Goal: Task Accomplishment & Management: Manage account settings

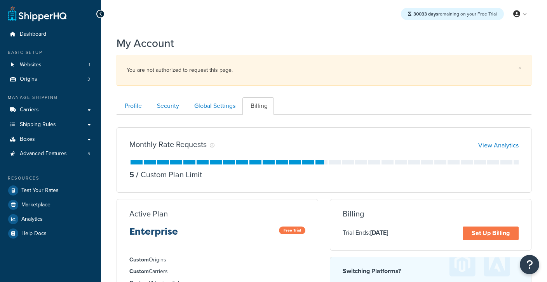
click at [56, 153] on span "Advanced Features" at bounding box center [43, 154] width 47 height 7
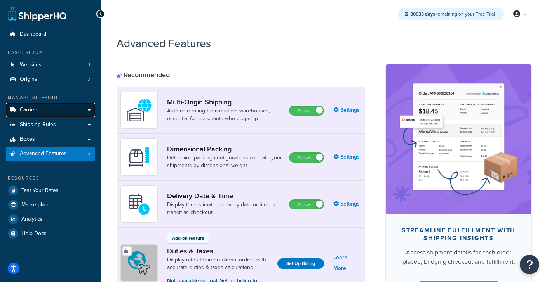
click at [31, 115] on link "Carriers" at bounding box center [50, 110] width 89 height 14
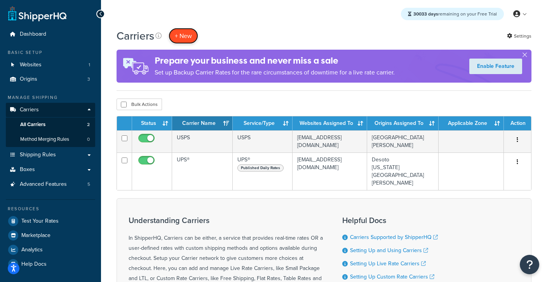
click at [181, 35] on button "+ New" at bounding box center [184, 36] width 30 height 16
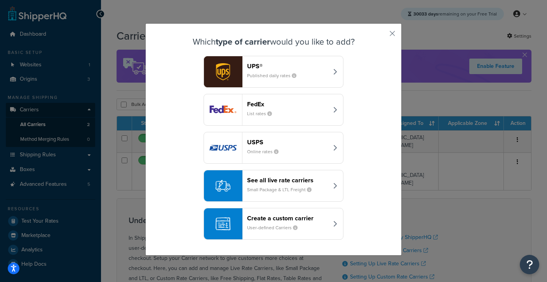
click at [272, 118] on div "FedEx List rates" at bounding box center [287, 110] width 81 height 19
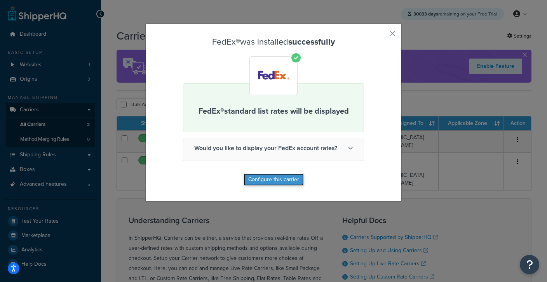
click at [283, 175] on button "Configure this carrier" at bounding box center [274, 180] width 60 height 12
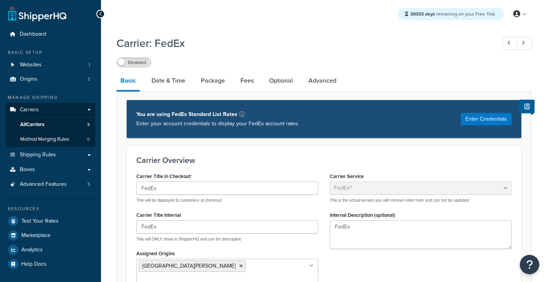
select select "fedEx"
select select "REGULAR_PICKUP"
select select "YOUR_PACKAGING"
click at [282, 81] on link "Optional" at bounding box center [280, 80] width 31 height 19
select select "business"
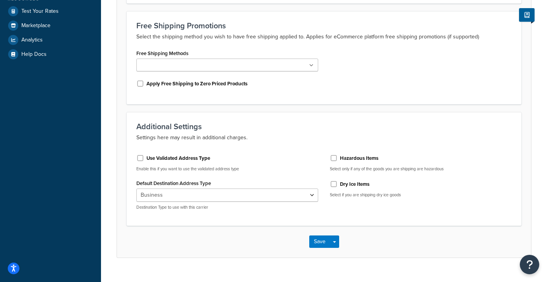
scroll to position [209, 0]
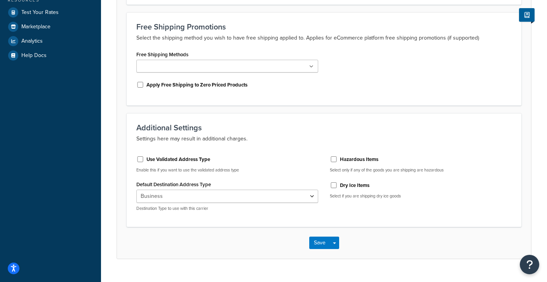
click at [164, 160] on label "Use Validated Address Type" at bounding box center [178, 159] width 64 height 7
click at [144, 160] on input "Use Validated Address Type" at bounding box center [140, 160] width 8 height 6
checkbox input "true"
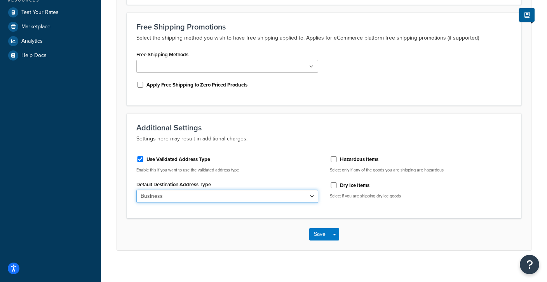
select select "residential"
click option "Residential" at bounding box center [0, 0] width 0 height 0
click at [316, 235] on button "Save" at bounding box center [319, 234] width 21 height 12
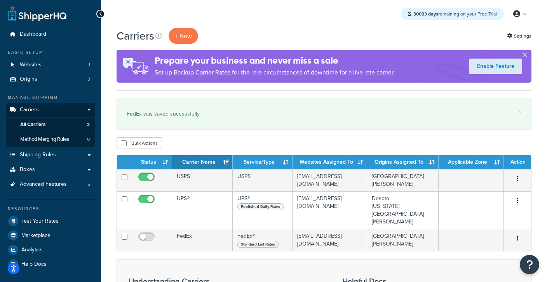
click at [188, 137] on div "Carriers + New Settings Prepare your business and never miss a sale Set up Back…" at bounding box center [324, 229] width 446 height 402
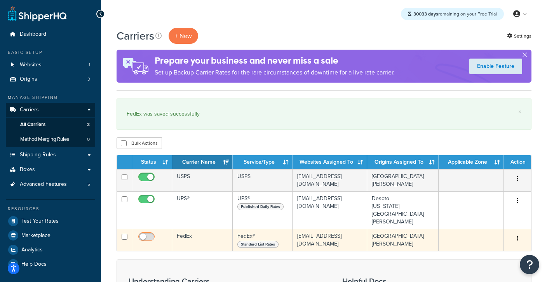
click at [149, 234] on input "checkbox" at bounding box center [147, 239] width 21 height 10
checkbox input "true"
click at [192, 233] on td "FedEx" at bounding box center [202, 240] width 61 height 22
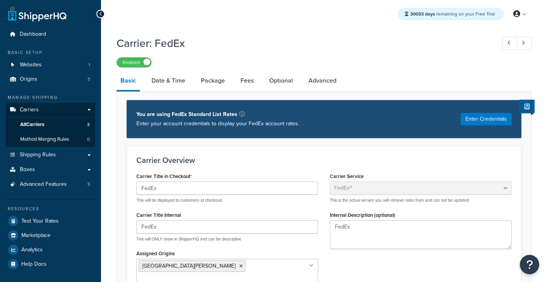
select select "fedEx"
select select "REGULAR_PICKUP"
select select "YOUR_PACKAGING"
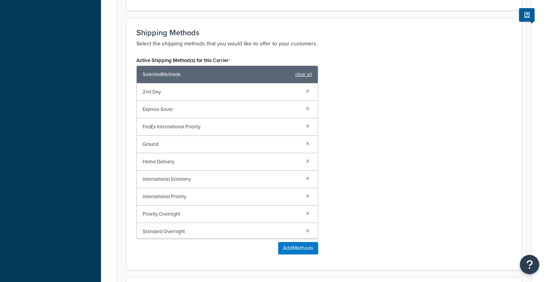
scroll to position [483, 0]
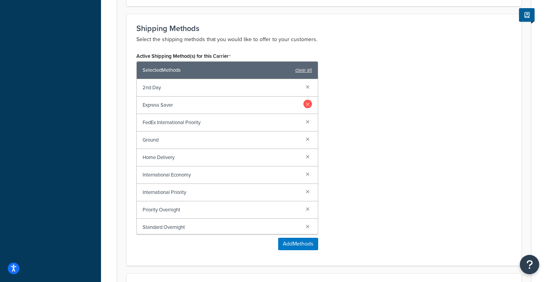
click at [307, 100] on link at bounding box center [307, 104] width 9 height 9
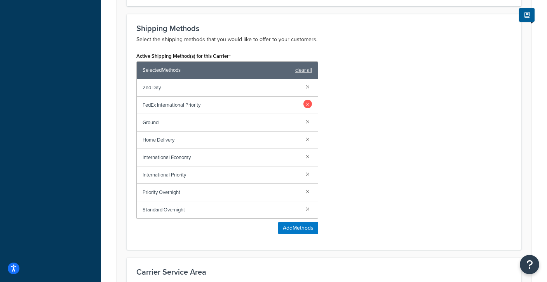
click at [308, 100] on link at bounding box center [307, 104] width 9 height 9
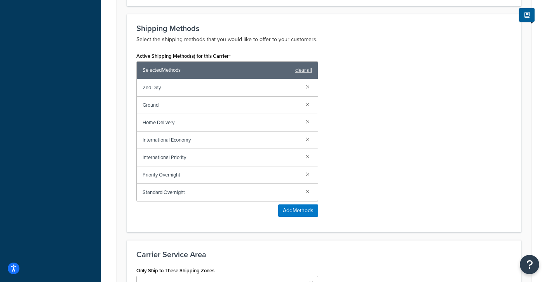
click at [308, 100] on link at bounding box center [307, 104] width 9 height 9
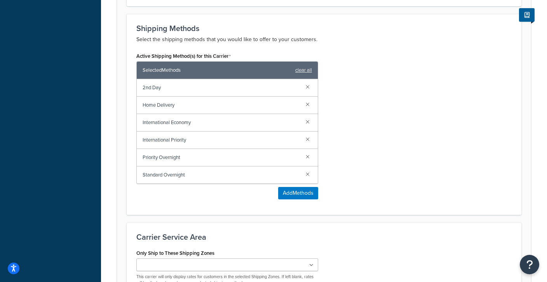
click at [308, 100] on link at bounding box center [307, 104] width 9 height 9
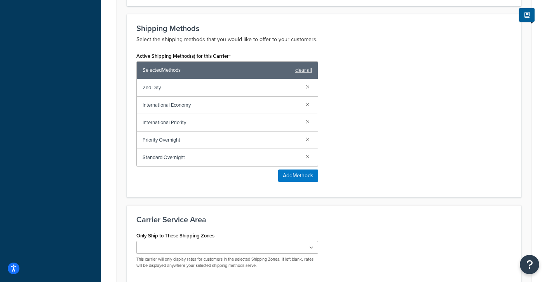
click at [308, 100] on link at bounding box center [307, 104] width 9 height 9
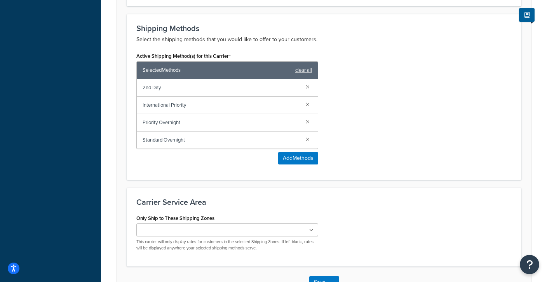
click at [308, 100] on link at bounding box center [307, 104] width 9 height 9
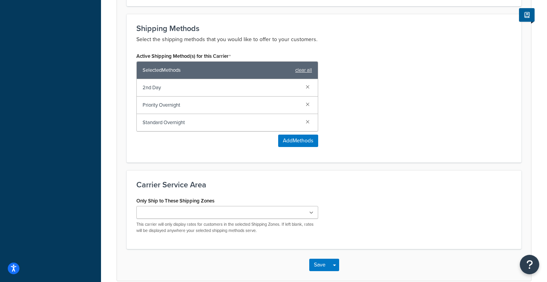
click at [308, 100] on link at bounding box center [307, 104] width 9 height 9
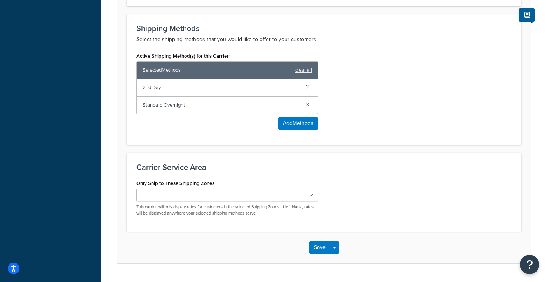
click at [308, 100] on link at bounding box center [307, 104] width 9 height 9
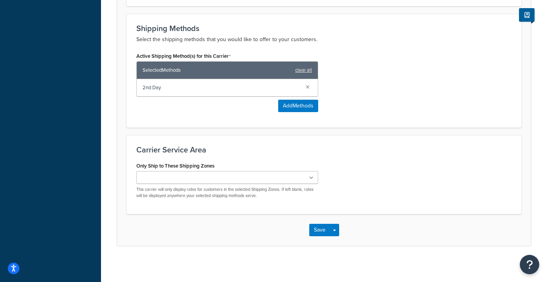
scroll to position [472, 0]
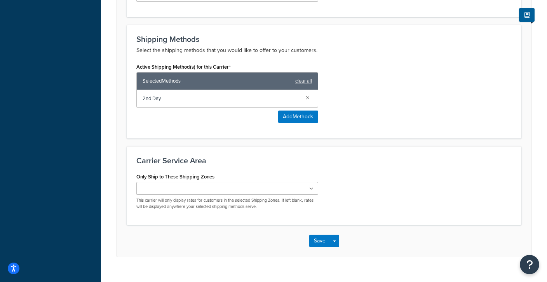
click at [349, 102] on div "Active Shipping Method(s) for this Carrier Selected Methods clear all 2nd Day A…" at bounding box center [324, 95] width 387 height 68
click at [318, 235] on button "Save" at bounding box center [319, 241] width 21 height 12
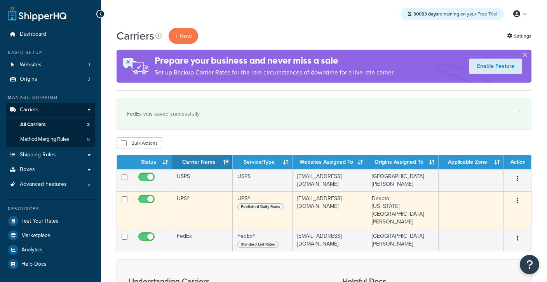
click at [196, 203] on td "UPS®" at bounding box center [202, 211] width 61 height 38
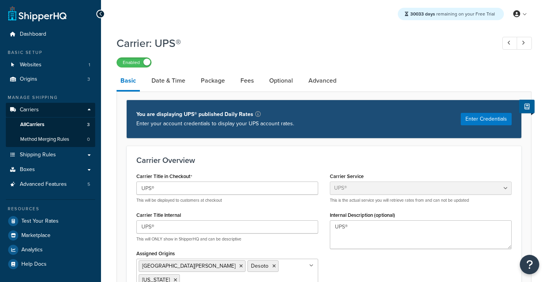
select select "ups"
click at [280, 86] on link "Optional" at bounding box center [280, 80] width 31 height 19
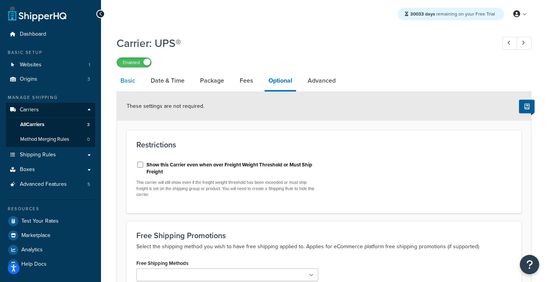
click at [135, 87] on link "Basic" at bounding box center [128, 80] width 23 height 19
select select "ups"
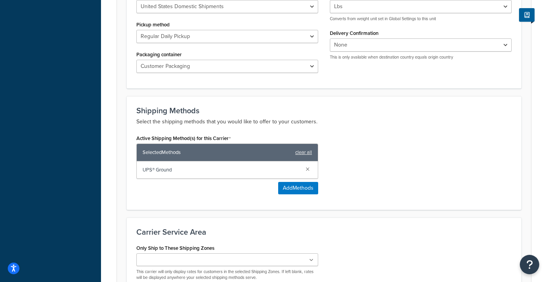
scroll to position [437, 0]
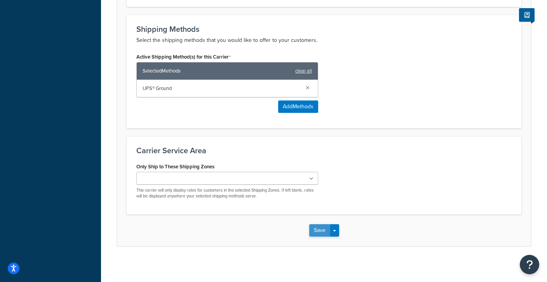
click at [321, 228] on button "Save" at bounding box center [319, 231] width 21 height 12
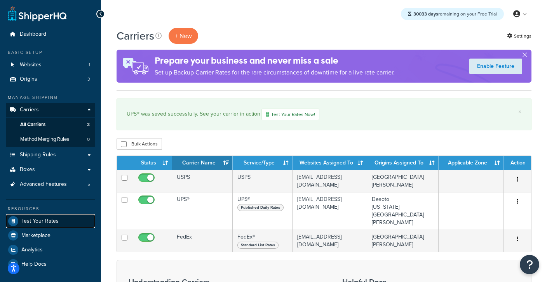
click at [47, 224] on span "Test Your Rates" at bounding box center [39, 221] width 37 height 7
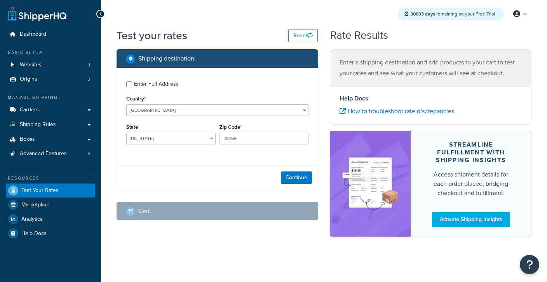
select select "[GEOGRAPHIC_DATA]"
click at [152, 81] on div "Enter Full Address" at bounding box center [156, 84] width 45 height 11
click at [132, 82] on input "Enter Full Address" at bounding box center [129, 85] width 6 height 6
checkbox input "true"
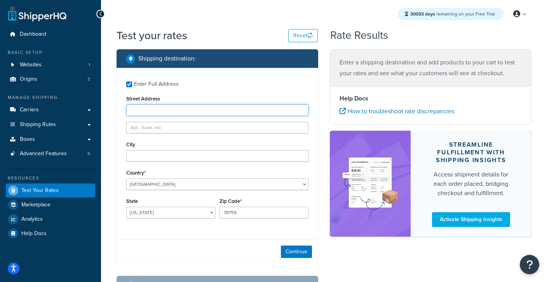
click at [243, 111] on input "Street Address" at bounding box center [217, 110] width 182 height 12
paste input "[STREET_ADDRESS]"
type input "[STREET_ADDRESS]"
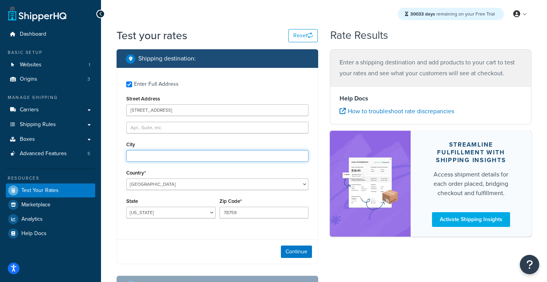
click at [140, 157] on input "City" at bounding box center [217, 156] width 182 height 12
type input "omaha"
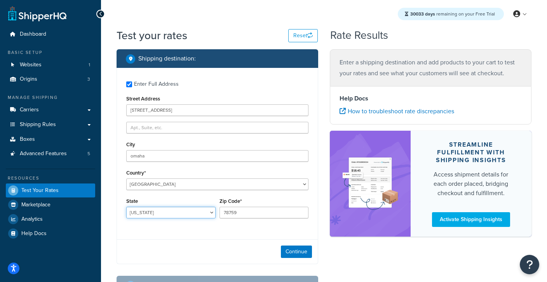
select select "NE"
click at [261, 209] on input "78759" at bounding box center [263, 213] width 89 height 12
paste input "68137"
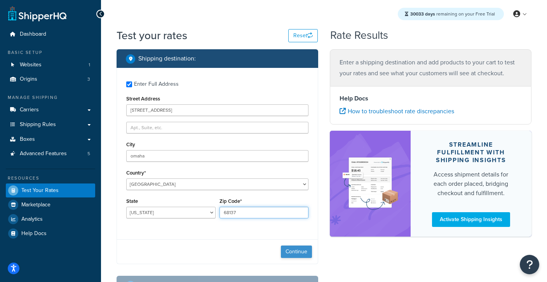
type input "68137"
click at [292, 251] on button "Continue" at bounding box center [296, 252] width 31 height 12
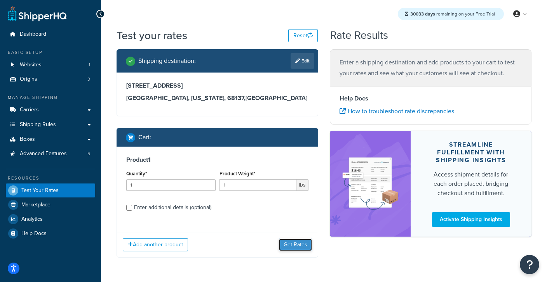
click at [299, 244] on button "Get Rates" at bounding box center [295, 245] width 33 height 12
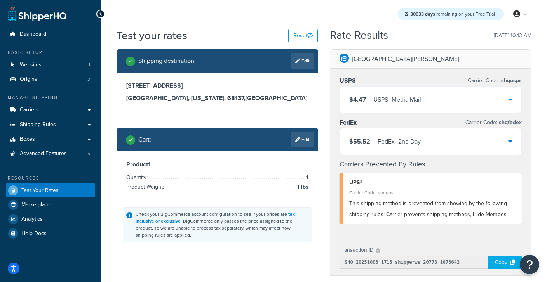
click at [370, 140] on div "$55.52 FedEx - 2nd Day" at bounding box center [384, 141] width 71 height 11
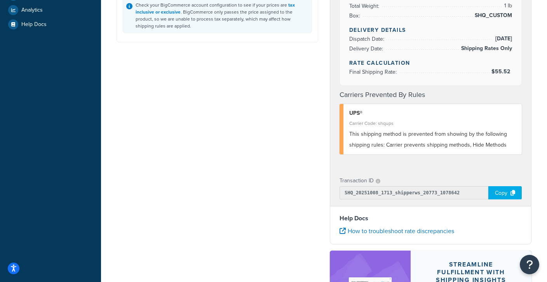
scroll to position [211, 0]
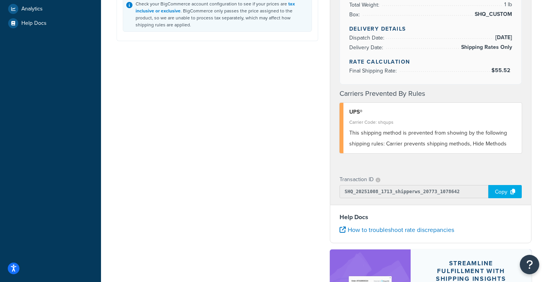
click at [500, 191] on div "Copy" at bounding box center [504, 191] width 33 height 13
click at [510, 191] on div "Copy" at bounding box center [504, 191] width 33 height 13
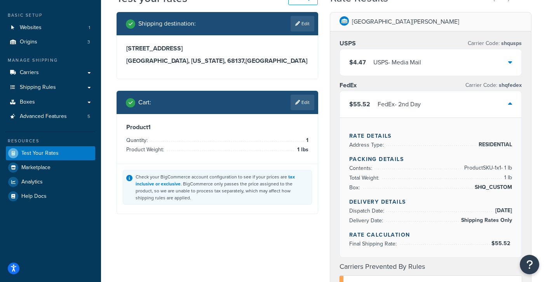
scroll to position [0, 0]
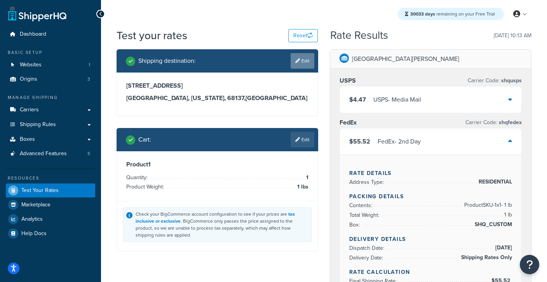
click at [305, 62] on link "Edit" at bounding box center [303, 61] width 24 height 16
select select "NE"
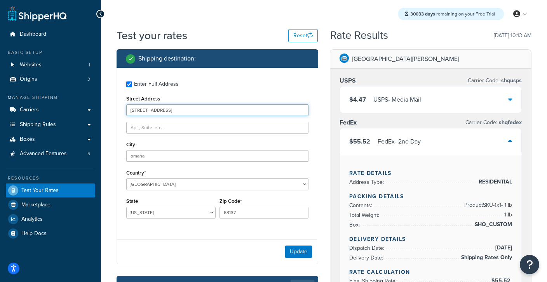
drag, startPoint x: 186, startPoint y: 110, endPoint x: 181, endPoint y: 110, distance: 5.8
drag, startPoint x: 194, startPoint y: 110, endPoint x: 110, endPoint y: 110, distance: 83.9
click at [126, 110] on input "13630 industrial rd" at bounding box center [217, 110] width 182 height 12
paste input "515-17 I Cir, Omaha, NE 68137"
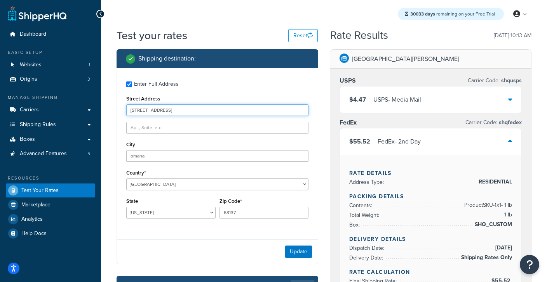
drag, startPoint x: 157, startPoint y: 111, endPoint x: 223, endPoint y: 111, distance: 66.0
click at [223, 111] on input "13515-17 I Cir, Omaha, NE 68137" at bounding box center [217, 110] width 182 height 12
type input "13515-17 I Cir"
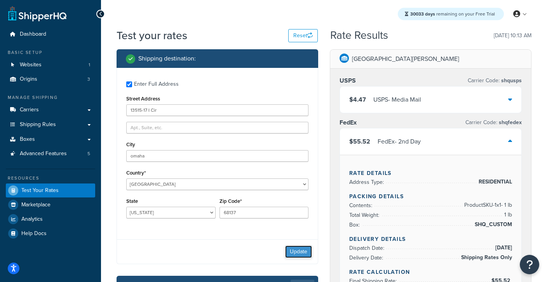
click at [298, 249] on button "Update" at bounding box center [298, 252] width 27 height 12
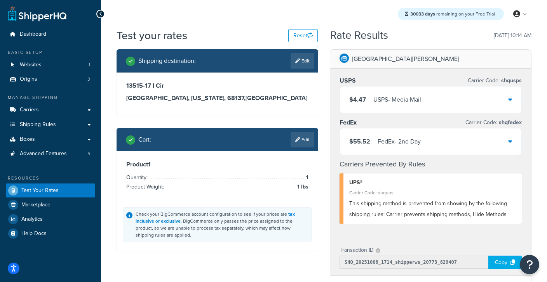
click at [399, 142] on div "FedEx - 2nd Day" at bounding box center [399, 141] width 43 height 11
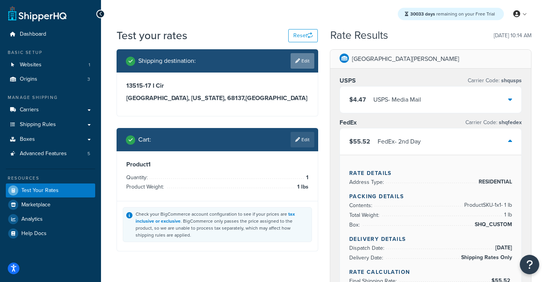
click at [298, 61] on icon at bounding box center [297, 61] width 5 height 5
select select "NE"
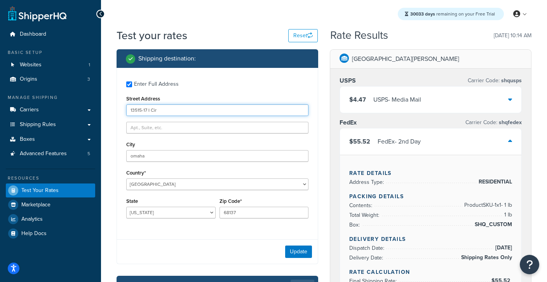
drag, startPoint x: 184, startPoint y: 110, endPoint x: 132, endPoint y: 110, distance: 51.7
click at [122, 110] on div "Enter Full Address Street Address 13515-17 I Cir City omaha Country* United Sta…" at bounding box center [217, 151] width 201 height 166
drag, startPoint x: 169, startPoint y: 110, endPoint x: 128, endPoint y: 110, distance: 40.8
click at [128, 110] on input "13515-17 I Cir" at bounding box center [217, 110] width 182 height 12
paste input "4215 S 133rd St, Omaha, NE 68137"
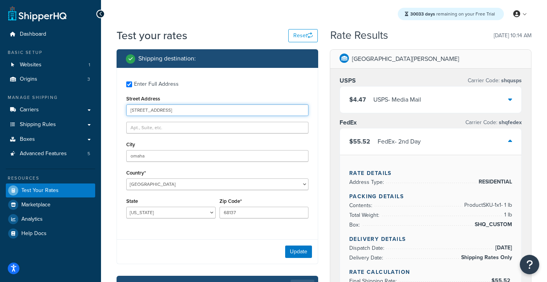
drag, startPoint x: 161, startPoint y: 110, endPoint x: 215, endPoint y: 110, distance: 54.4
click at [215, 110] on input "4215 S 133rd St, Omaha, NE 68137" at bounding box center [217, 110] width 182 height 12
type input "4215 S 133rd St"
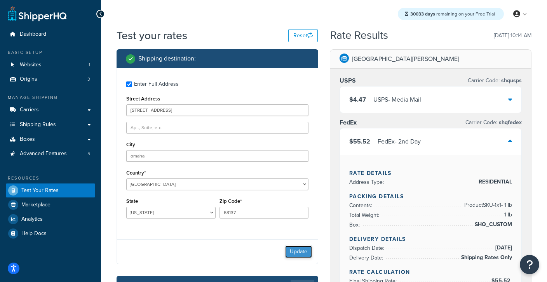
click at [296, 253] on button "Update" at bounding box center [298, 252] width 27 height 12
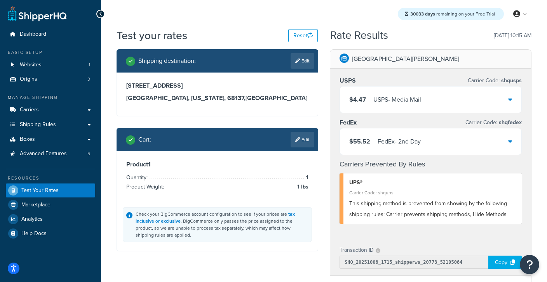
click at [402, 145] on div "FedEx - 2nd Day" at bounding box center [399, 141] width 43 height 11
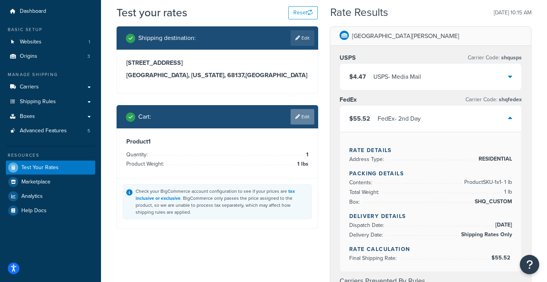
scroll to position [12, 0]
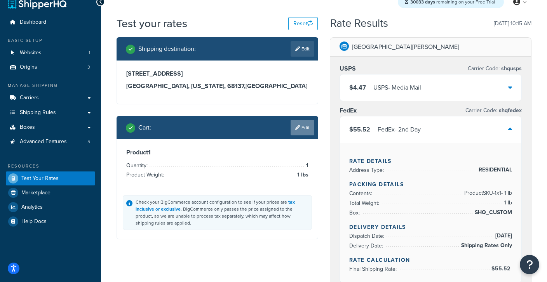
click at [306, 126] on link "Edit" at bounding box center [303, 128] width 24 height 16
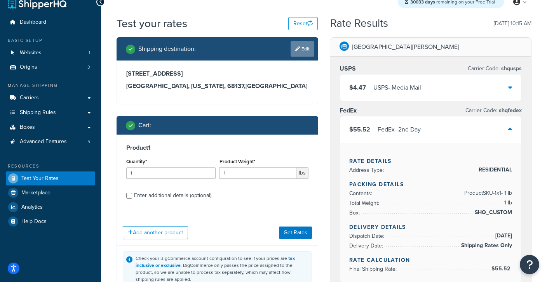
click at [306, 54] on link "Edit" at bounding box center [303, 49] width 24 height 16
select select "NE"
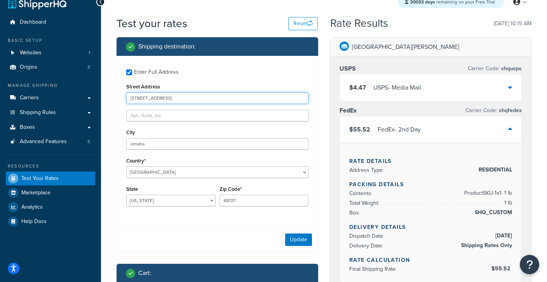
drag, startPoint x: 183, startPoint y: 102, endPoint x: 169, endPoint y: 96, distance: 15.7
drag, startPoint x: 178, startPoint y: 96, endPoint x: 121, endPoint y: 98, distance: 56.4
click at [126, 98] on input "4215 S 133rd St" at bounding box center [217, 98] width 182 height 12
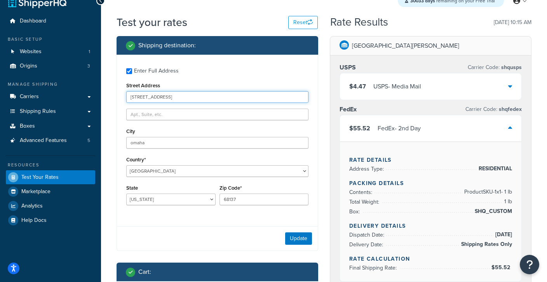
paste input "12200 K Plaza, Omaha, NE 68137"
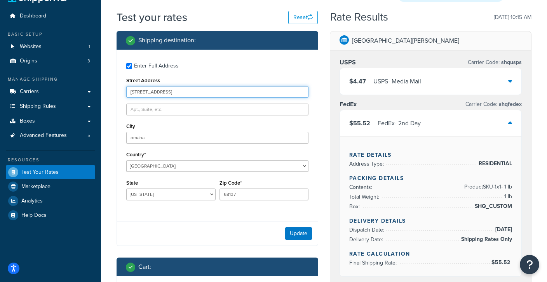
scroll to position [19, 0]
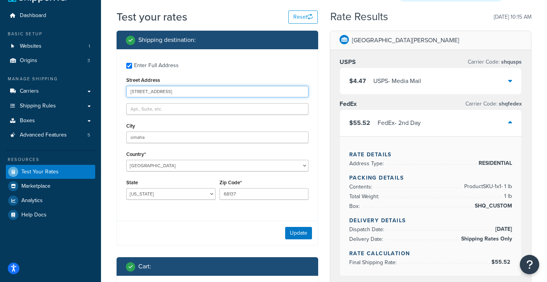
drag, startPoint x: 160, startPoint y: 91, endPoint x: 233, endPoint y: 91, distance: 73.8
click at [233, 91] on input "12200 K Plaza, Omaha, NE 68137" at bounding box center [217, 92] width 182 height 12
type input "12200 K Plaza"
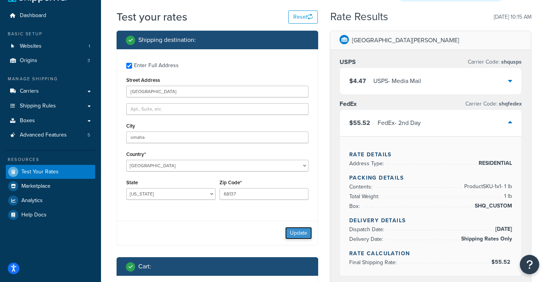
click at [296, 236] on button "Update" at bounding box center [298, 233] width 27 height 12
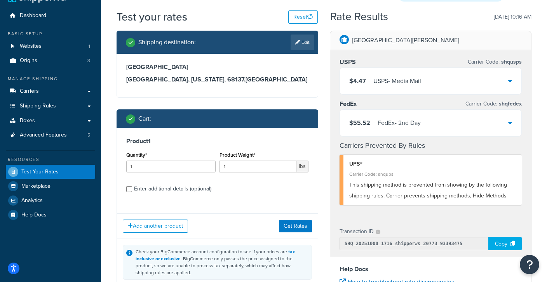
click at [376, 124] on div "$55.52 FedEx - 2nd Day" at bounding box center [384, 123] width 71 height 11
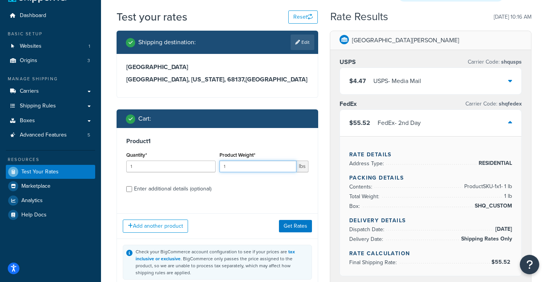
drag, startPoint x: 254, startPoint y: 166, endPoint x: 196, endPoint y: 162, distance: 58.8
click at [219, 162] on input "1" at bounding box center [257, 167] width 77 height 12
type input "9"
click at [298, 222] on button "Get Rates" at bounding box center [295, 226] width 33 height 12
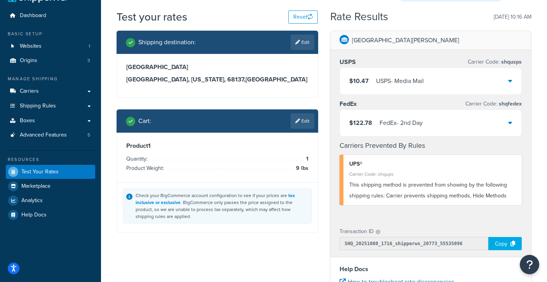
click at [412, 129] on div "$122.78 FedEx - 2nd Day" at bounding box center [430, 123] width 181 height 26
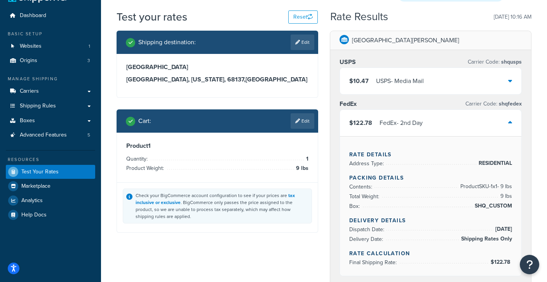
click at [321, 103] on div "Shipping destination : Edit 12200 K Plaza omaha, Nebraska, 68137 , United State…" at bounding box center [217, 138] width 213 height 214
click at [307, 124] on link "Edit" at bounding box center [303, 121] width 24 height 16
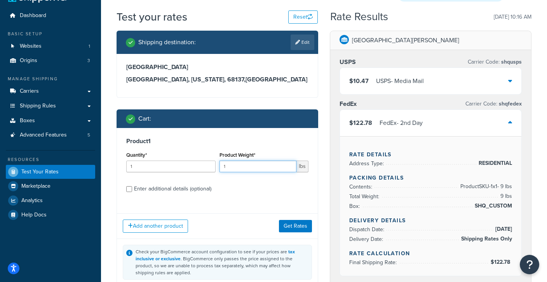
drag, startPoint x: 263, startPoint y: 167, endPoint x: 206, endPoint y: 168, distance: 57.1
click at [206, 168] on div "Quantity* 1 Product Weight* 1 lbs" at bounding box center [217, 164] width 186 height 28
type input "10"
click at [287, 223] on button "Get Rates" at bounding box center [295, 226] width 33 height 12
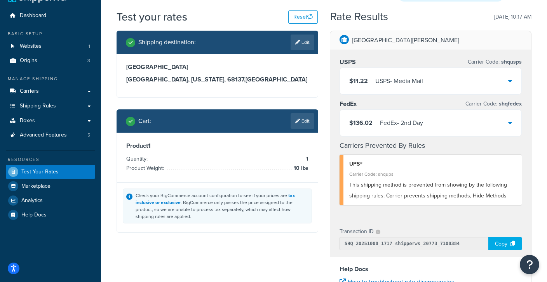
click at [394, 126] on div "FedEx - 2nd Day" at bounding box center [401, 123] width 43 height 11
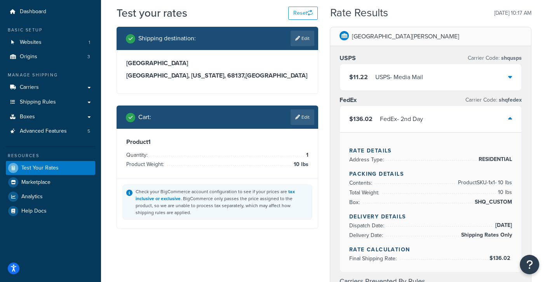
scroll to position [22, 0]
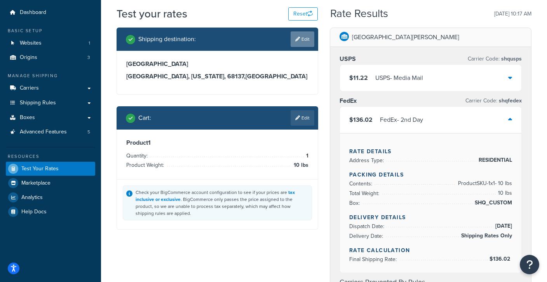
click at [308, 38] on link "Edit" at bounding box center [303, 39] width 24 height 16
select select "NE"
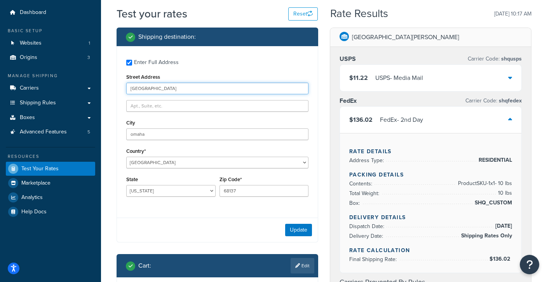
drag, startPoint x: 177, startPoint y: 89, endPoint x: 122, endPoint y: 82, distance: 54.8
click at [114, 82] on div "Shipping destination : Enter Full Address Street Address 12200 K Plaza City oma…" at bounding box center [217, 209] width 213 height 362
paste input "900 Richards Rd, Kansas City, MO 64116"
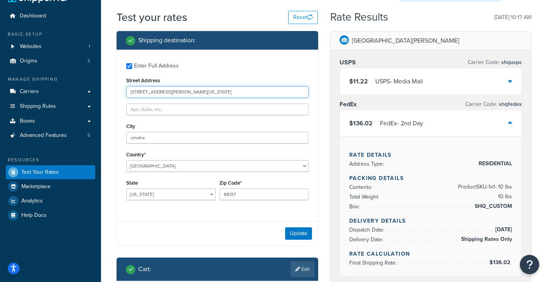
type input "900 Richards Rd, Kansas City, MO 64116"
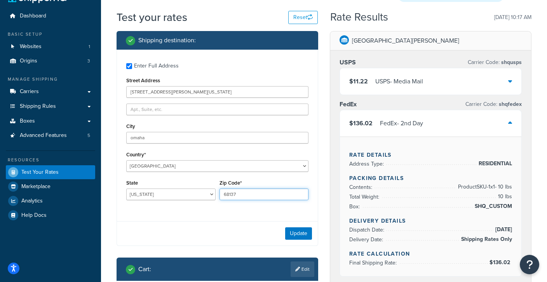
drag, startPoint x: 215, startPoint y: 196, endPoint x: 200, endPoint y: 193, distance: 15.3
click at [219, 193] on input "68137" at bounding box center [263, 195] width 89 height 12
type input "64116"
click at [126, 189] on select "Alabama Alaska American Samoa Arizona Arkansas Armed Forces Americas Armed Forc…" at bounding box center [170, 195] width 89 height 12
select select "MO"
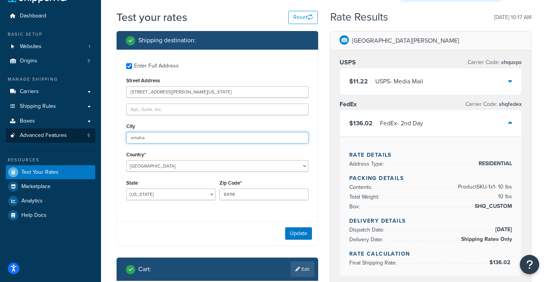
drag, startPoint x: 152, startPoint y: 139, endPoint x: 85, endPoint y: 139, distance: 66.4
click at [126, 139] on input "omaha" at bounding box center [217, 138] width 182 height 12
type input "kansas city"
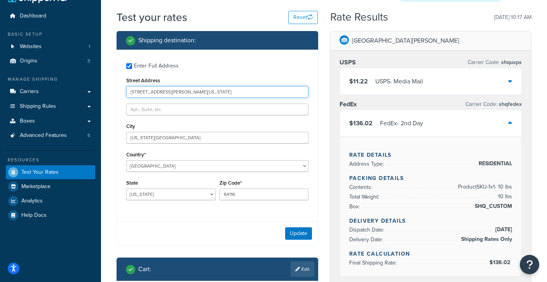
drag, startPoint x: 165, startPoint y: 93, endPoint x: 231, endPoint y: 91, distance: 66.1
click at [231, 91] on input "900 Richards Rd, Kansas City, MO 64116" at bounding box center [217, 92] width 182 height 12
type input "900 Richards Rd"
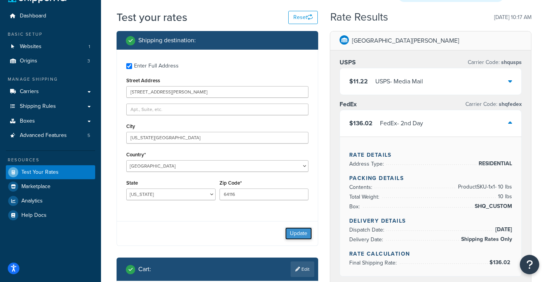
click at [289, 233] on button "Update" at bounding box center [298, 234] width 27 height 12
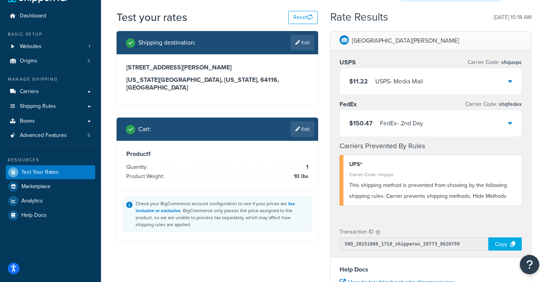
click at [381, 125] on div "FedEx - 2nd Day" at bounding box center [401, 123] width 43 height 11
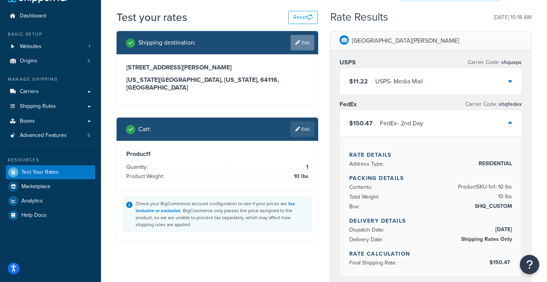
click at [300, 44] on link "Edit" at bounding box center [303, 43] width 24 height 16
select select "MO"
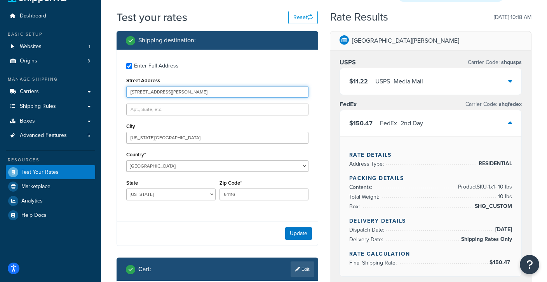
drag, startPoint x: 176, startPoint y: 93, endPoint x: 88, endPoint y: 80, distance: 89.1
click at [187, 91] on input "900 Richards Rd" at bounding box center [217, 92] width 182 height 12
type input "3302 blumie st"
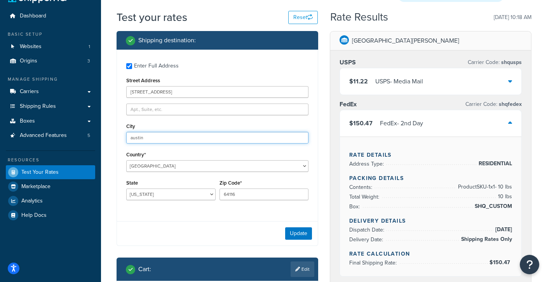
type input "austin"
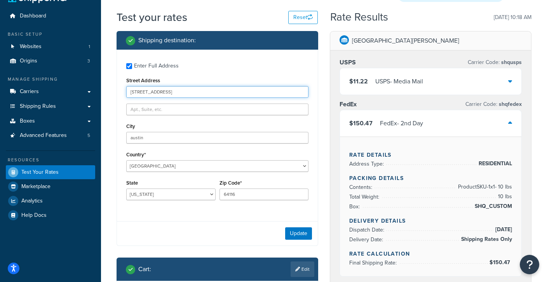
type input "3301 blumie st"
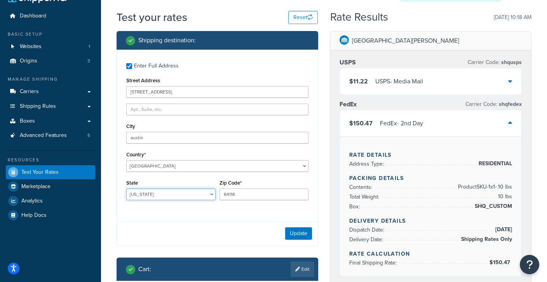
select select "TX"
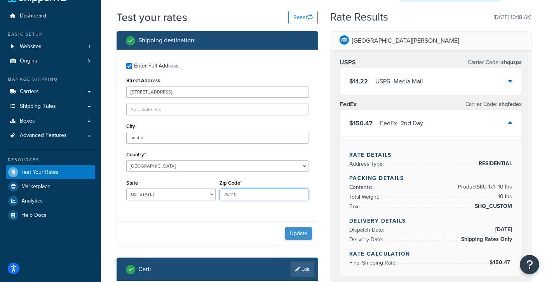
type input "78745"
click at [296, 232] on button "Update" at bounding box center [298, 234] width 27 height 12
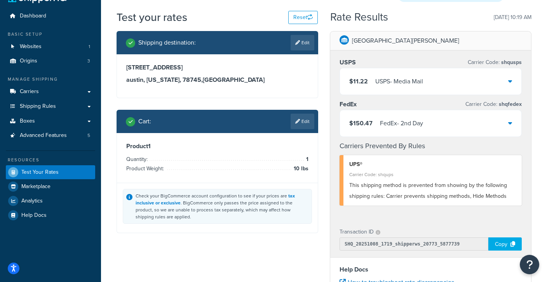
click at [381, 126] on div "FedEx - 2nd Day" at bounding box center [401, 123] width 43 height 11
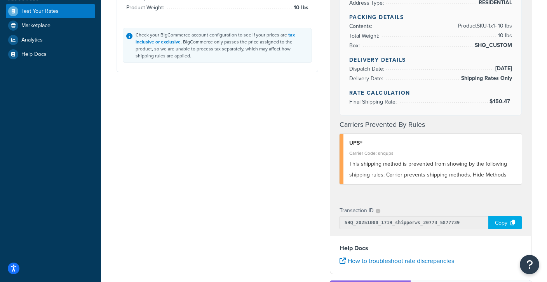
scroll to position [181, 0]
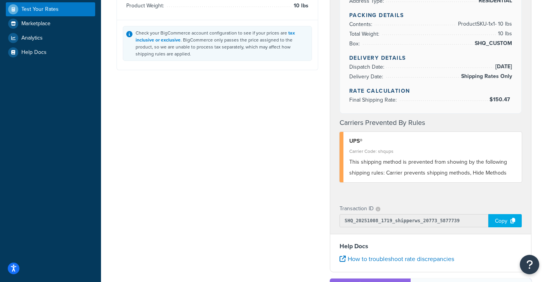
click at [498, 218] on div "Copy" at bounding box center [504, 220] width 33 height 13
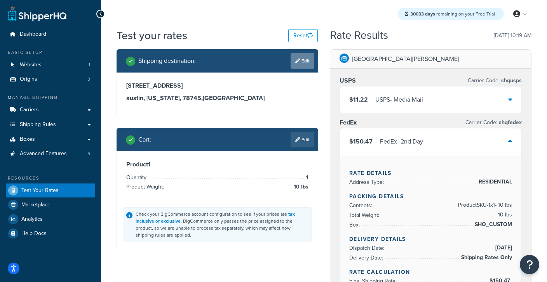
click at [307, 68] on link "Edit" at bounding box center [303, 61] width 24 height 16
select select "TX"
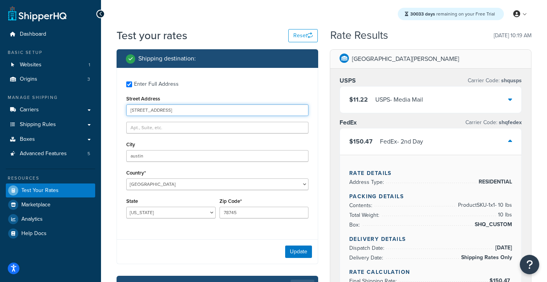
drag, startPoint x: 179, startPoint y: 112, endPoint x: 58, endPoint y: 95, distance: 122.0
type input "609 dartbrook dr"
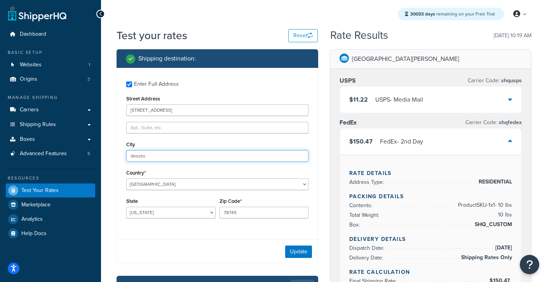
type input "desoto"
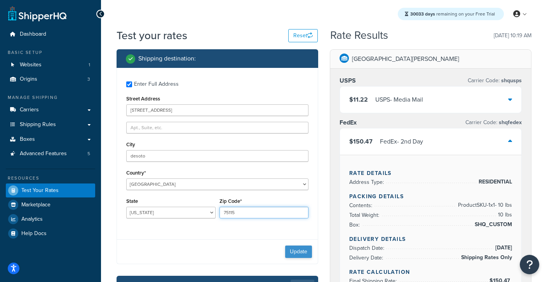
type input "75115"
click at [300, 253] on button "Update" at bounding box center [298, 252] width 27 height 12
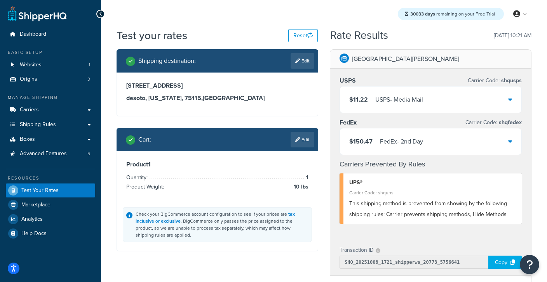
click at [383, 143] on div "FedEx - 2nd Day" at bounding box center [401, 141] width 43 height 11
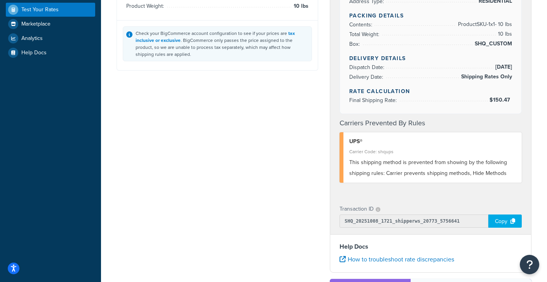
scroll to position [181, 0]
click at [499, 219] on div "Copy" at bounding box center [504, 221] width 33 height 13
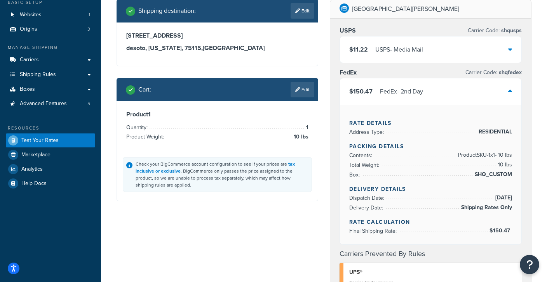
scroll to position [0, 0]
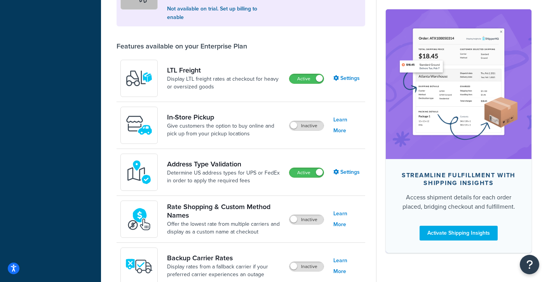
scroll to position [272, 0]
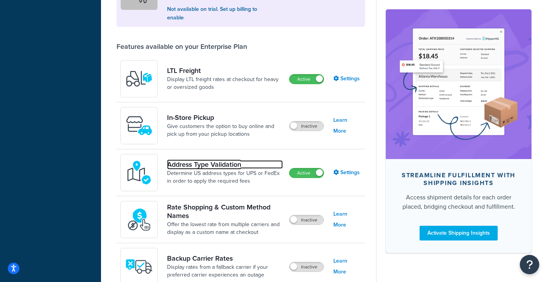
click at [196, 167] on link "Address Type Validation" at bounding box center [225, 164] width 116 height 9
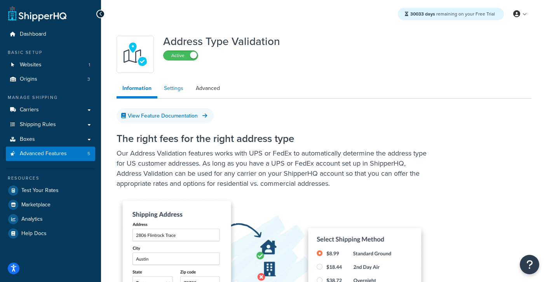
click at [177, 87] on link "Settings" at bounding box center [173, 89] width 31 height 16
select select "157320"
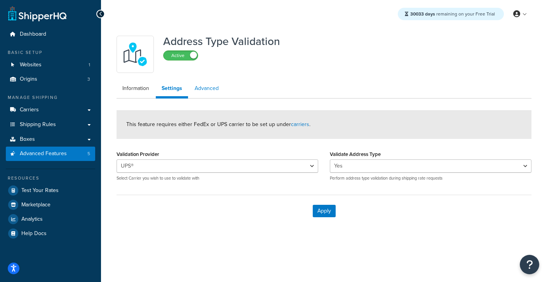
click at [202, 87] on link "Advanced" at bounding box center [207, 89] width 36 height 16
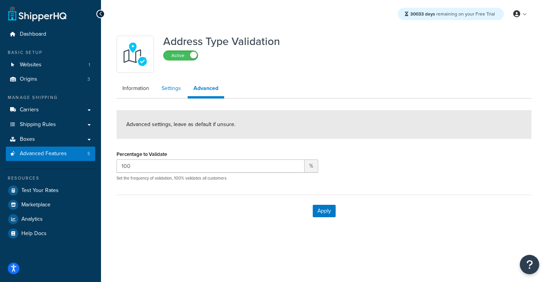
click at [169, 92] on link "Settings" at bounding box center [171, 89] width 31 height 16
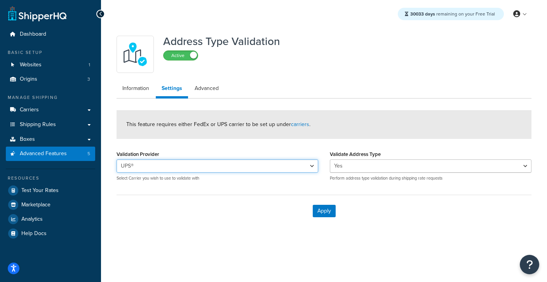
select select "168799"
click option "FedEx" at bounding box center [0, 0] width 0 height 0
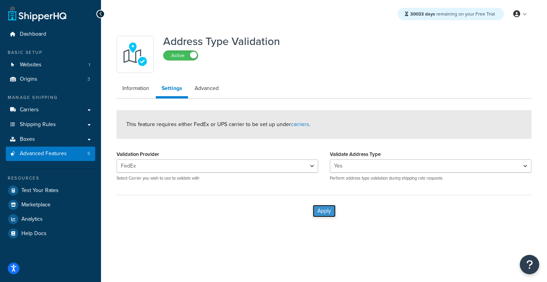
click at [319, 211] on button "Apply" at bounding box center [324, 211] width 23 height 12
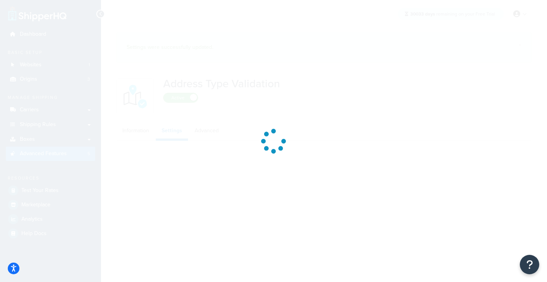
select select "168799"
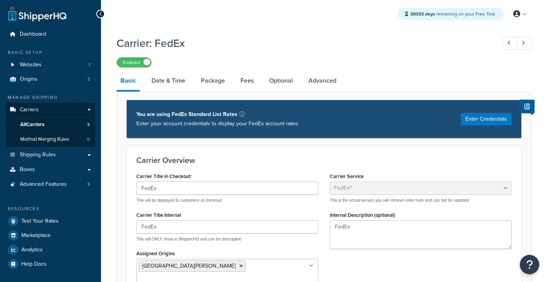
select select "fedEx"
select select "REGULAR_PICKUP"
select select "YOUR_PACKAGING"
click at [330, 84] on link "Advanced" at bounding box center [323, 80] width 36 height 19
select select "false"
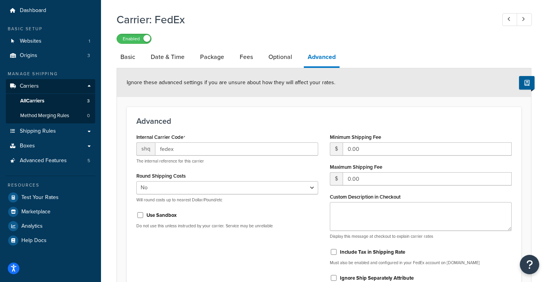
scroll to position [23, 0]
click at [275, 59] on link "Optional" at bounding box center [280, 58] width 31 height 19
select select "residential"
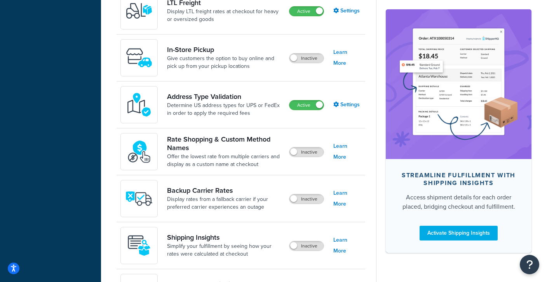
scroll to position [336, 0]
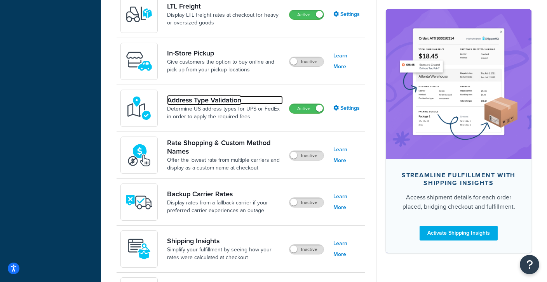
click at [216, 103] on link "Address Type Validation" at bounding box center [225, 100] width 116 height 9
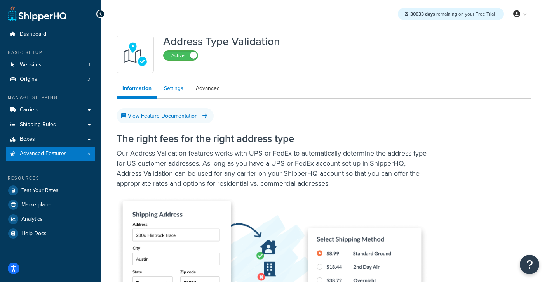
click at [168, 93] on link "Settings" at bounding box center [173, 89] width 31 height 16
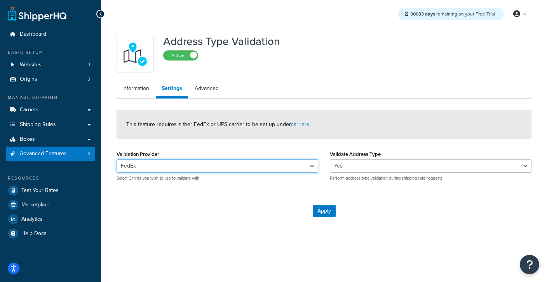
select select "157320"
click option "UPS®" at bounding box center [0, 0] width 0 height 0
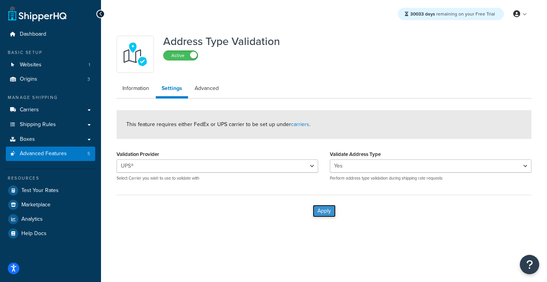
click at [320, 210] on button "Apply" at bounding box center [324, 211] width 23 height 12
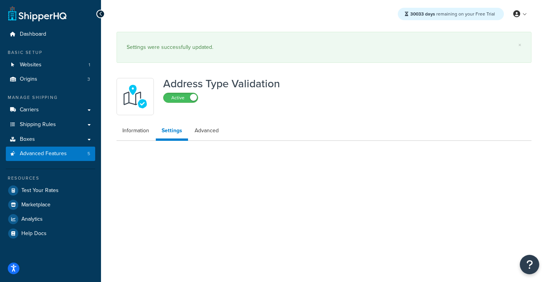
select select "157320"
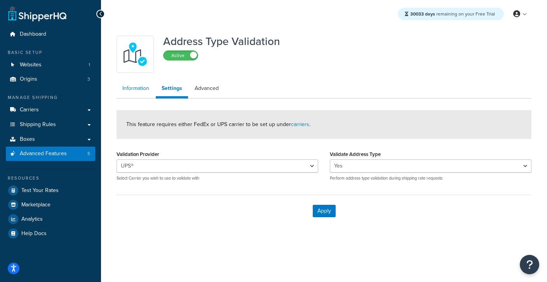
click at [126, 86] on link "Information" at bounding box center [136, 89] width 38 height 16
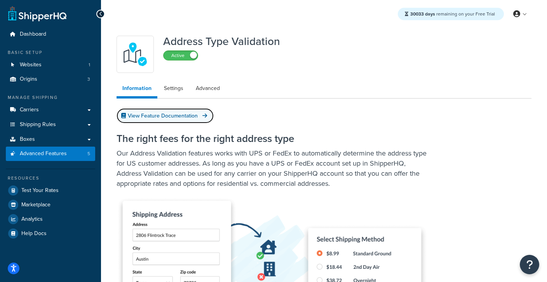
click at [168, 118] on link "View Feature Documentation" at bounding box center [165, 115] width 97 height 15
